Goal: Understand process/instructions

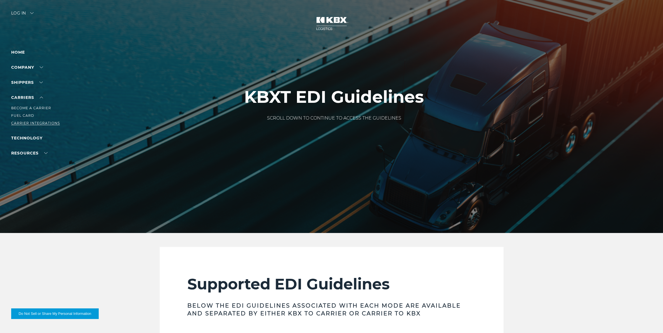
click at [36, 121] on link "Carrier Integrations" at bounding box center [35, 123] width 49 height 4
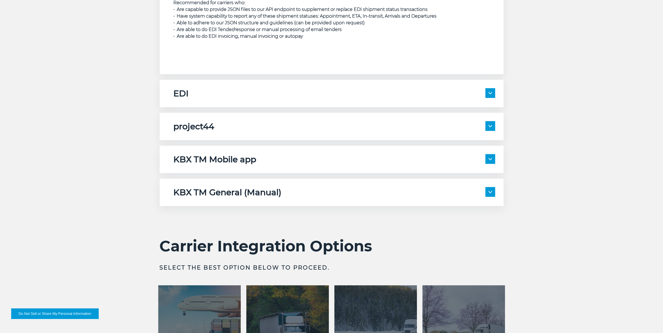
scroll to position [1118, 0]
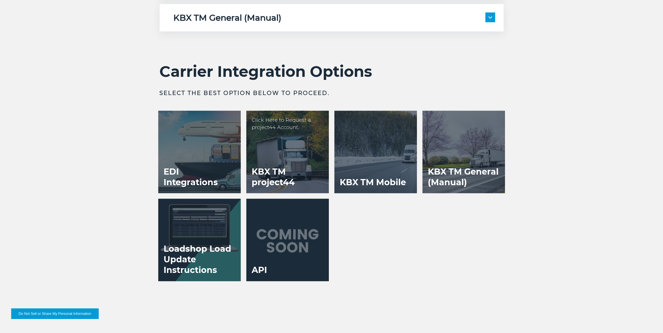
click at [294, 166] on h3 "KBX TM project44" at bounding box center [287, 177] width 82 height 32
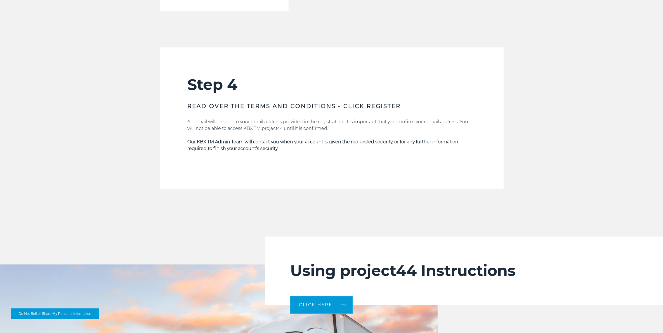
scroll to position [1153, 0]
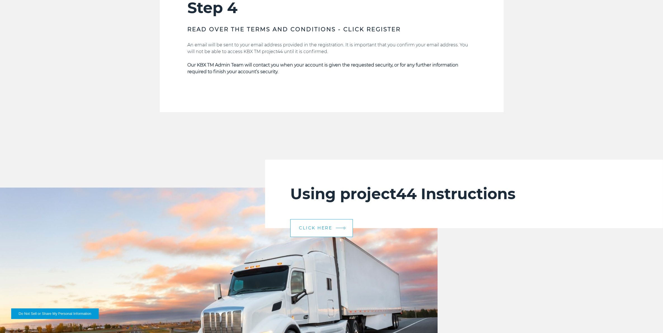
click at [317, 224] on link "CLICK HERE" at bounding box center [321, 228] width 63 height 18
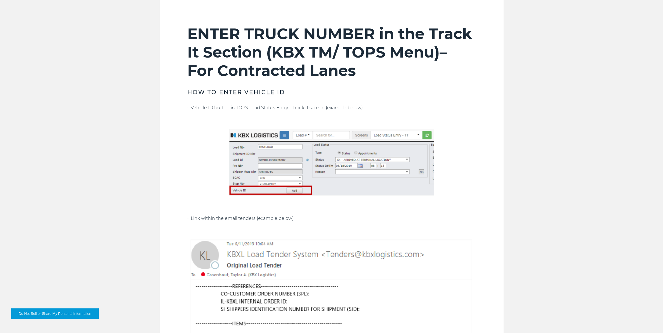
scroll to position [349, 0]
